Goal: Navigation & Orientation: Find specific page/section

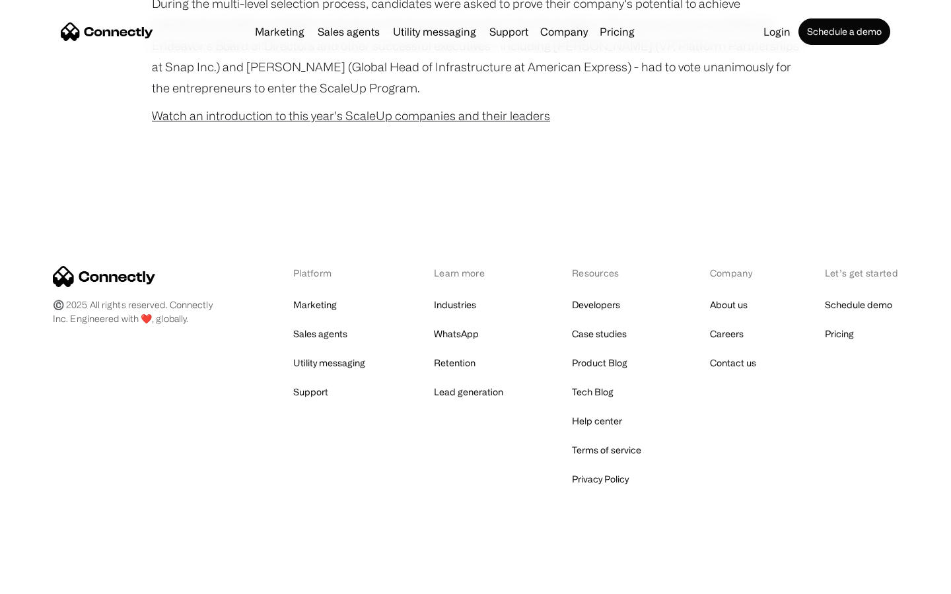
scroll to position [847, 0]
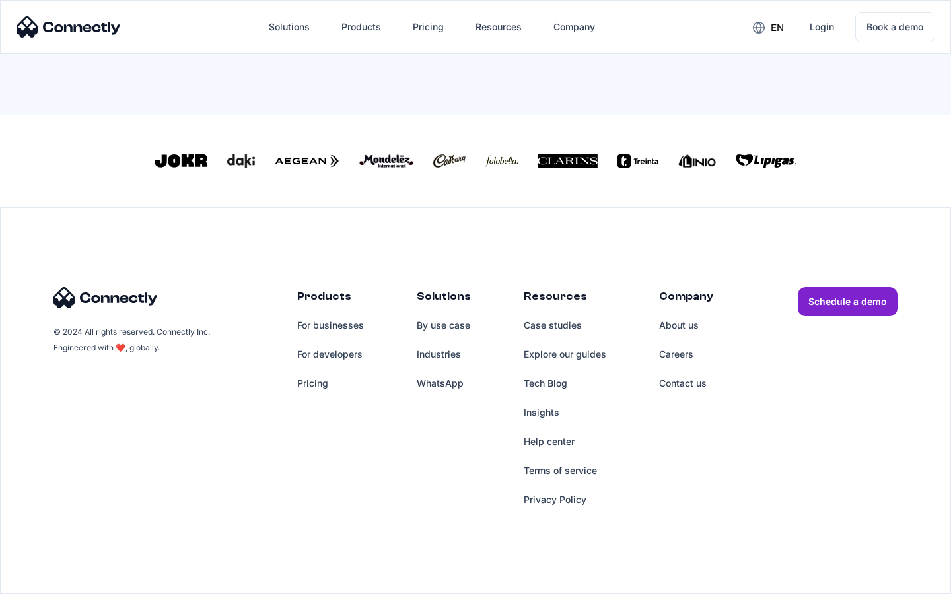
scroll to position [579, 0]
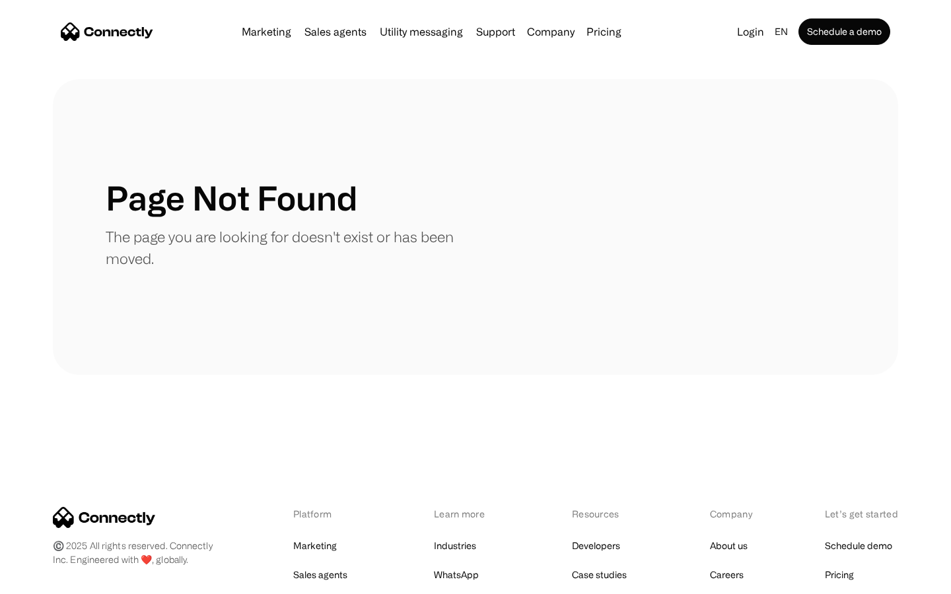
scroll to position [241, 0]
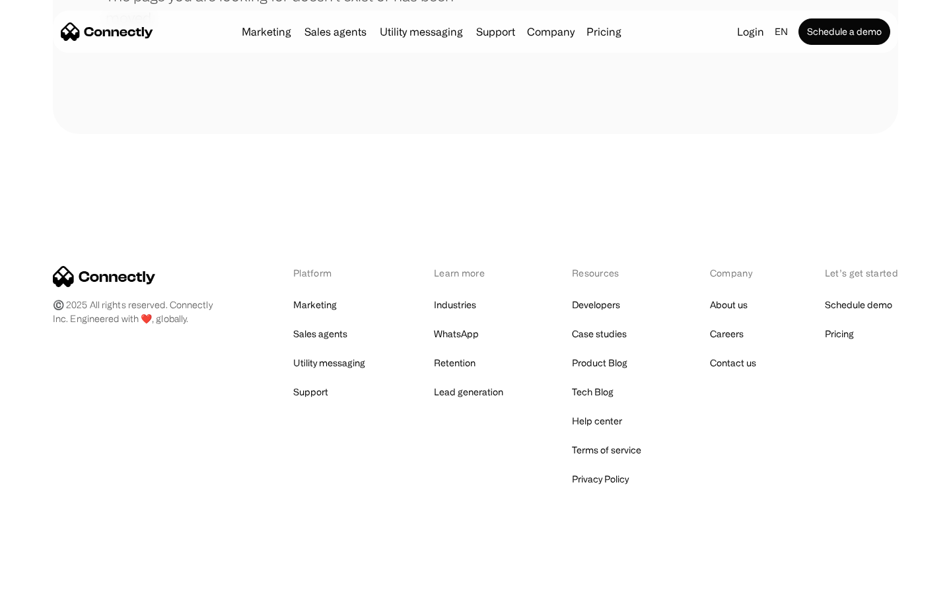
scroll to position [241, 0]
